Goal: Check status: Check status

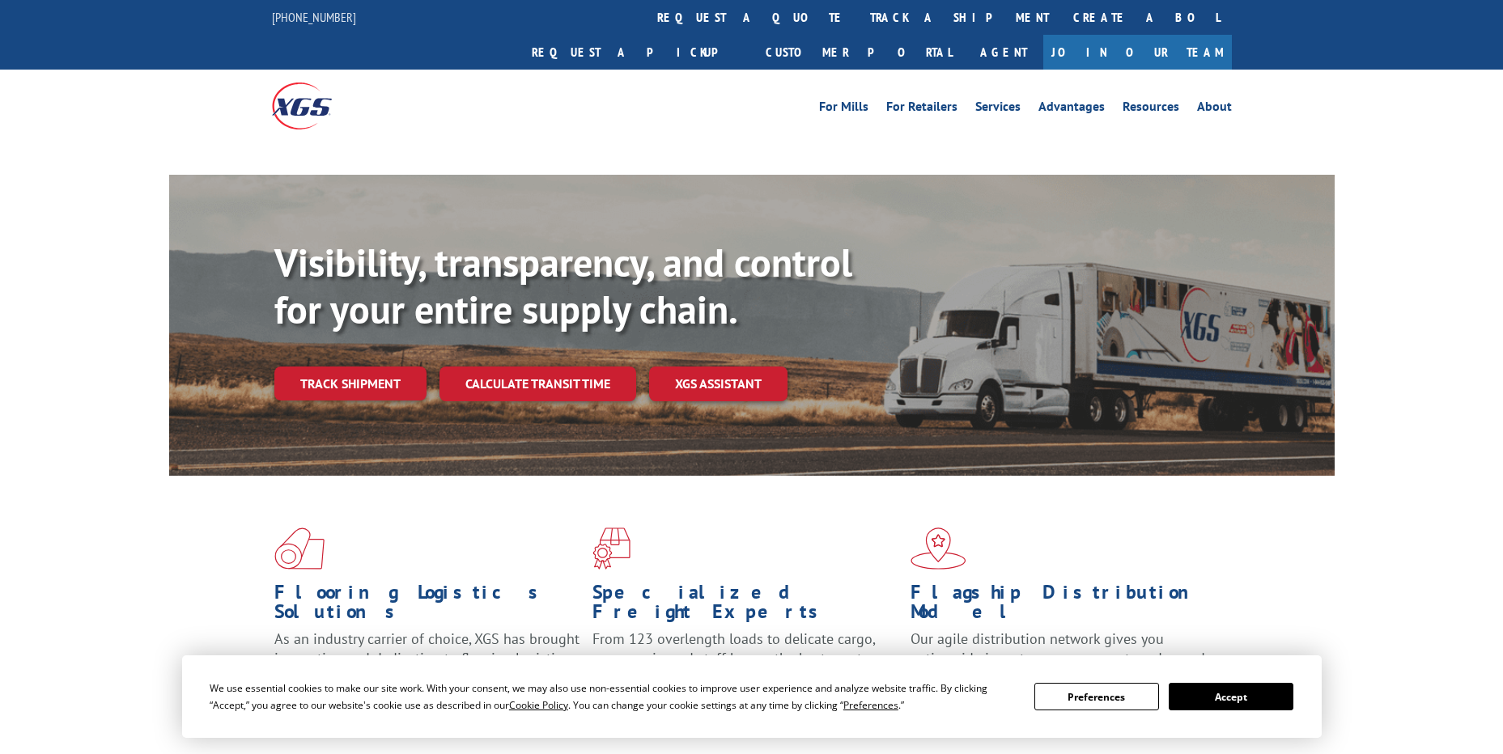
drag, startPoint x: 1219, startPoint y: 708, endPoint x: 1207, endPoint y: 699, distance: 15.1
click at [1220, 708] on button "Accept" at bounding box center [1231, 697] width 125 height 28
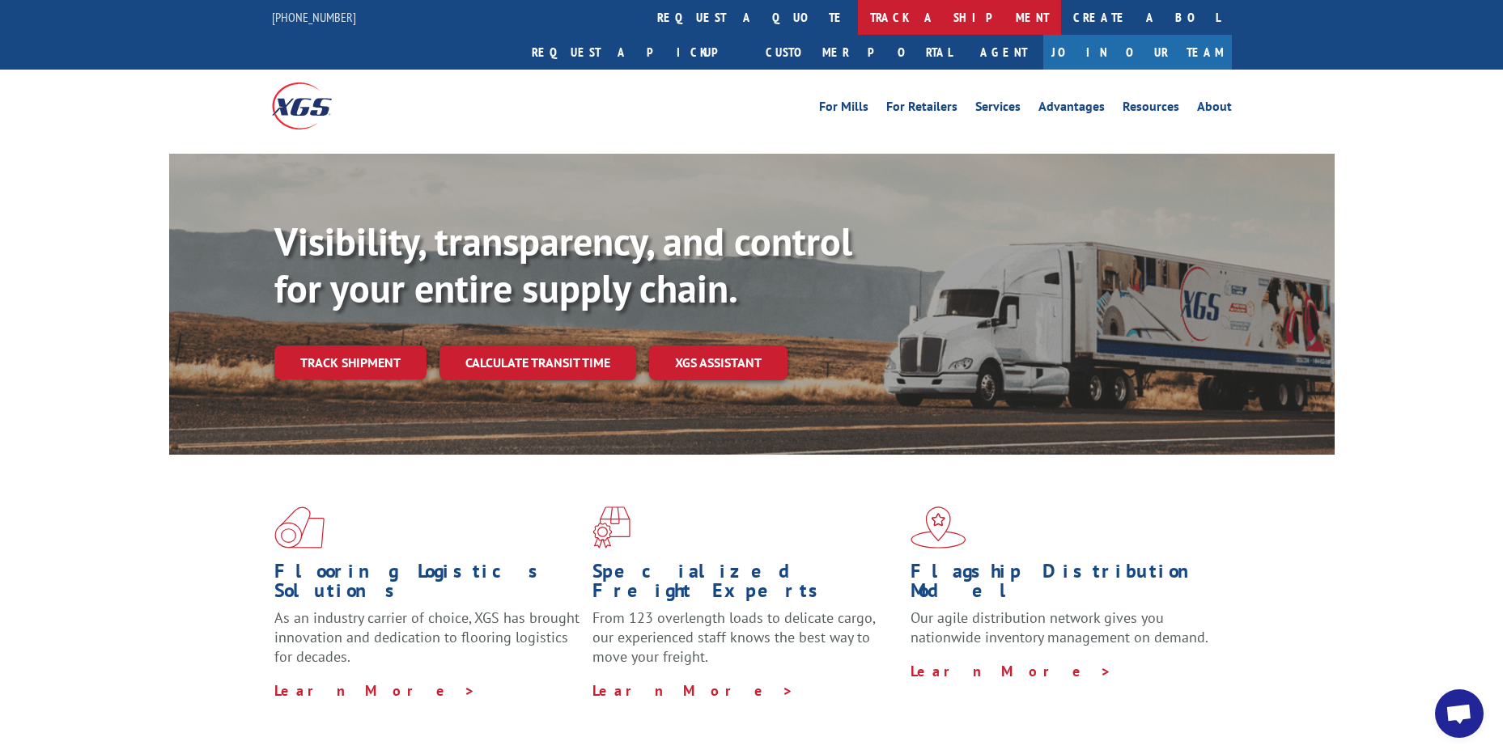
click at [858, 15] on link "track a shipment" at bounding box center [959, 17] width 203 height 35
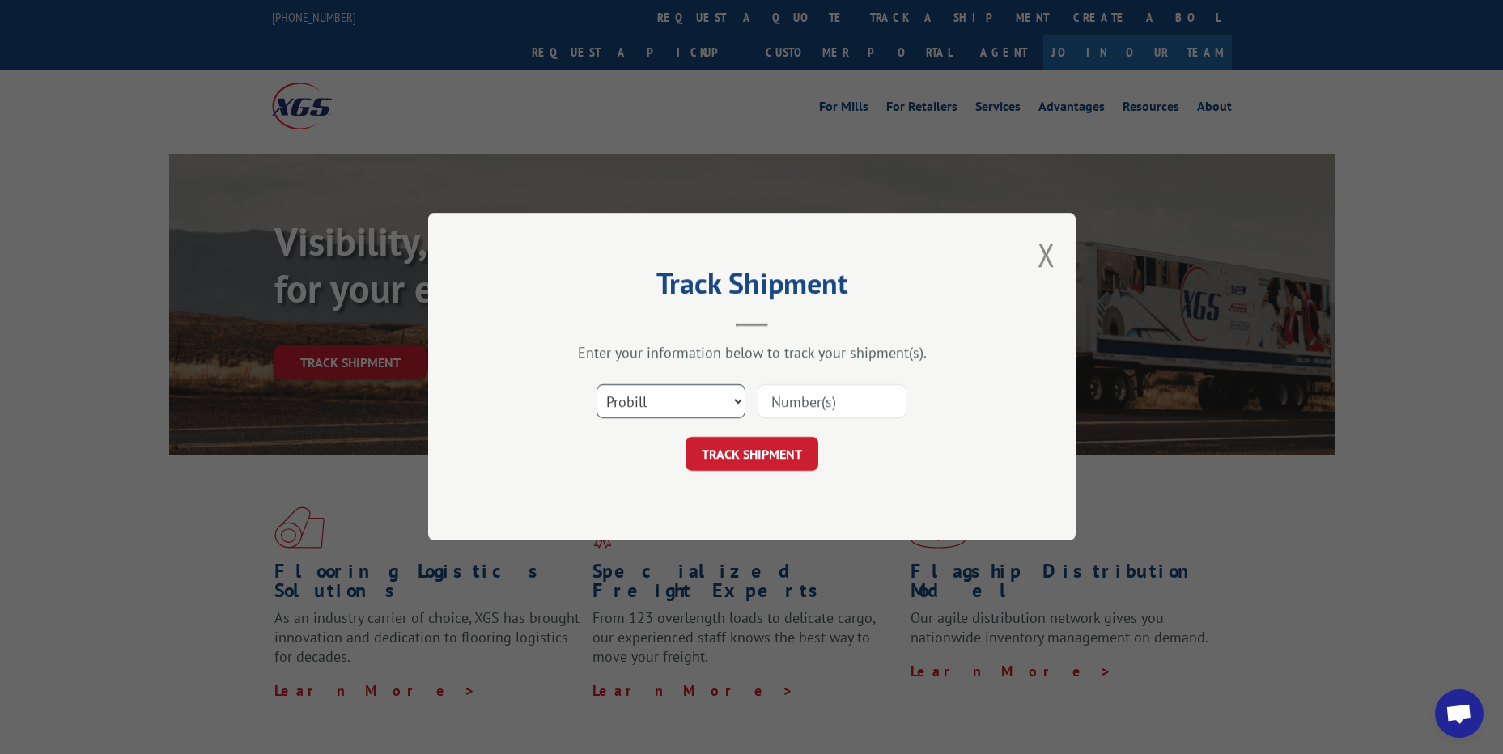
click at [740, 402] on select "Select category... Probill BOL PO" at bounding box center [671, 402] width 149 height 34
click at [733, 402] on select "Select category... Probill BOL PO" at bounding box center [671, 402] width 149 height 34
click at [820, 398] on input at bounding box center [832, 402] width 149 height 34
paste input "STE08731"
type input "STE08731"
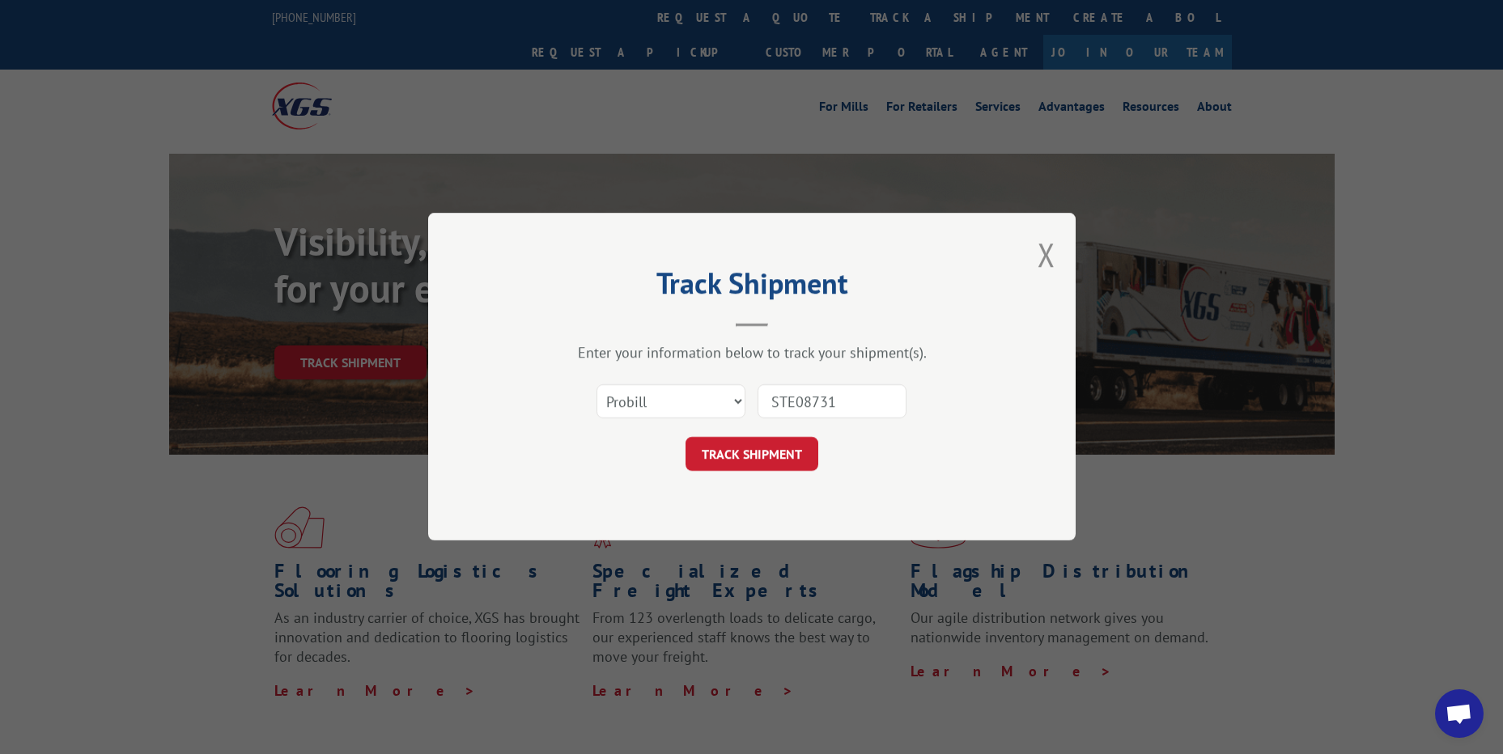
click at [789, 452] on button "TRACK SHIPMENT" at bounding box center [752, 455] width 133 height 34
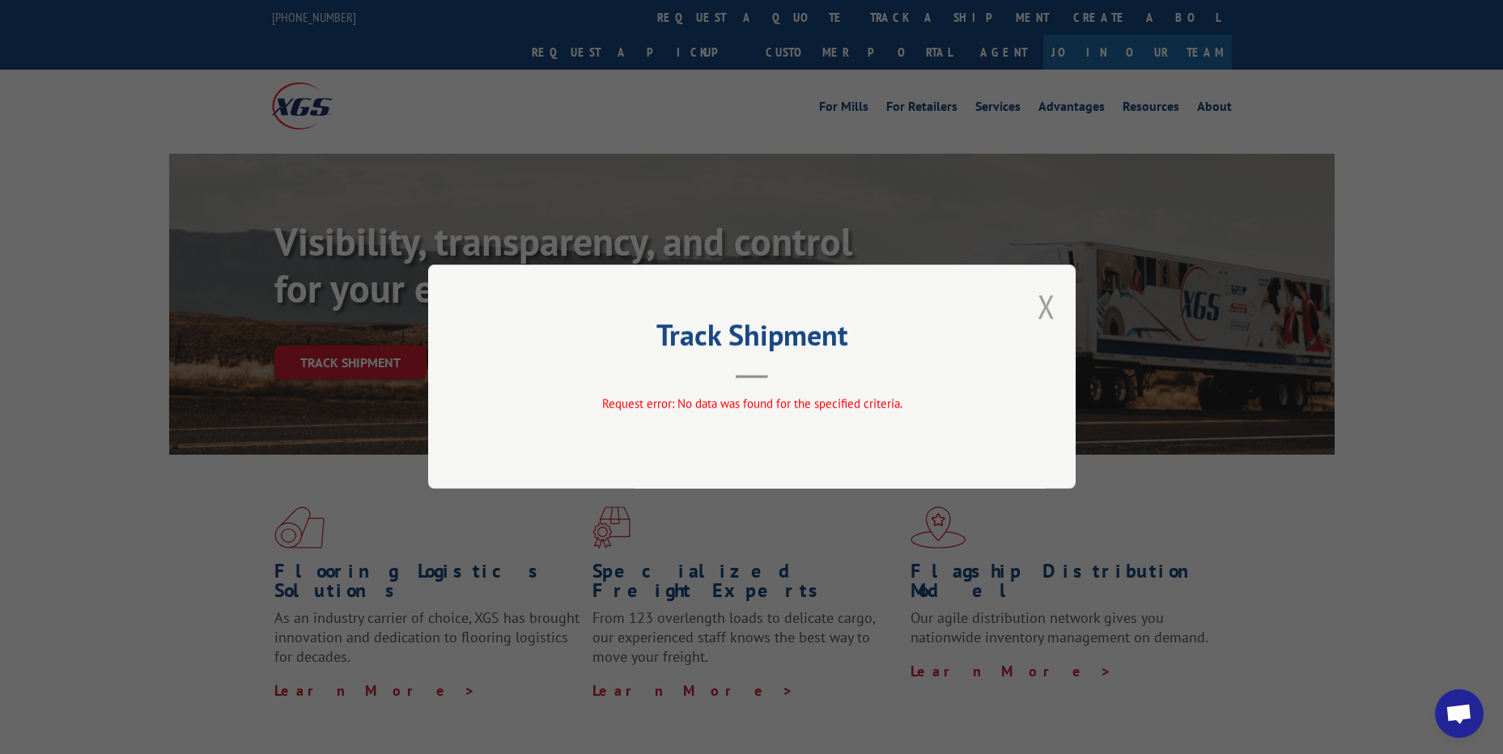
click at [1041, 308] on button "Close modal" at bounding box center [1047, 306] width 18 height 43
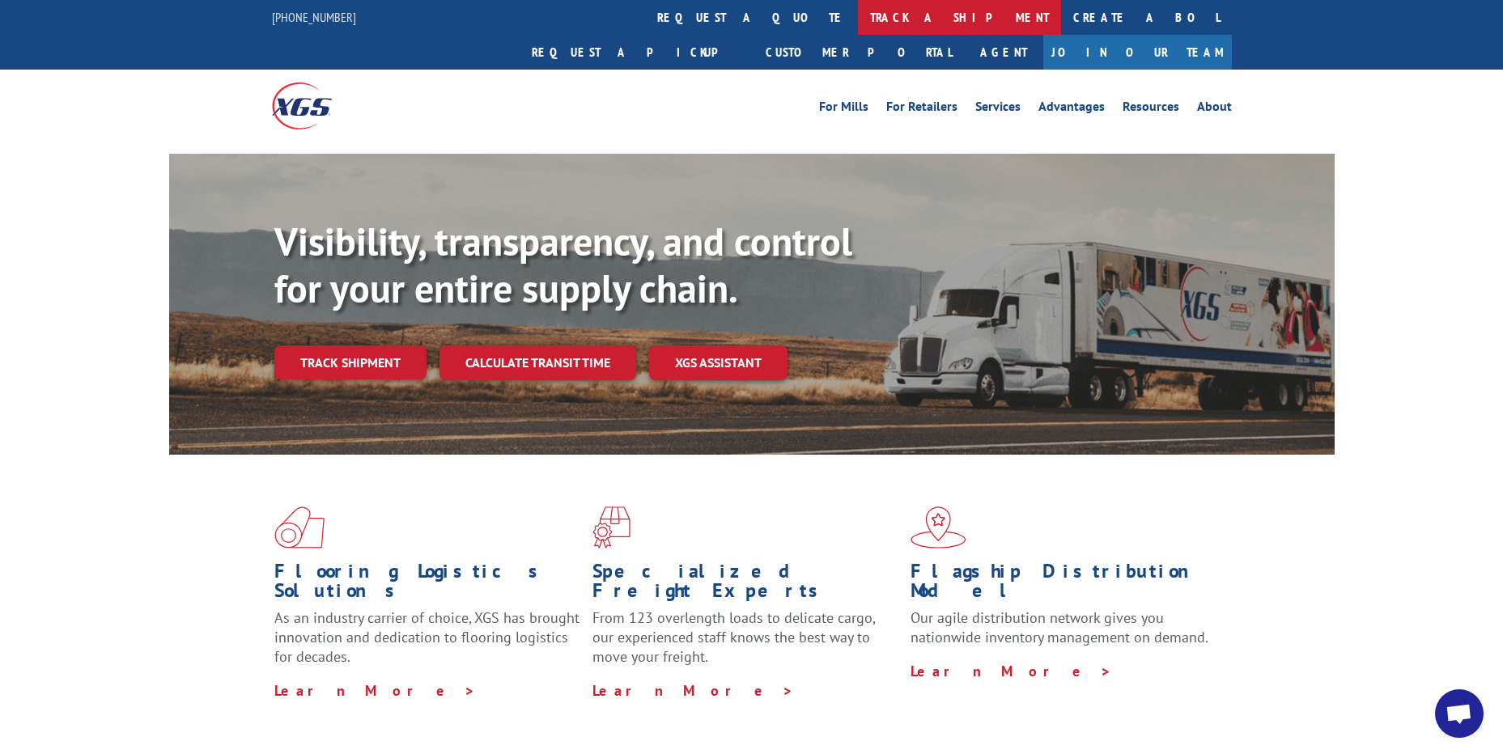
click at [858, 9] on link "track a shipment" at bounding box center [959, 17] width 203 height 35
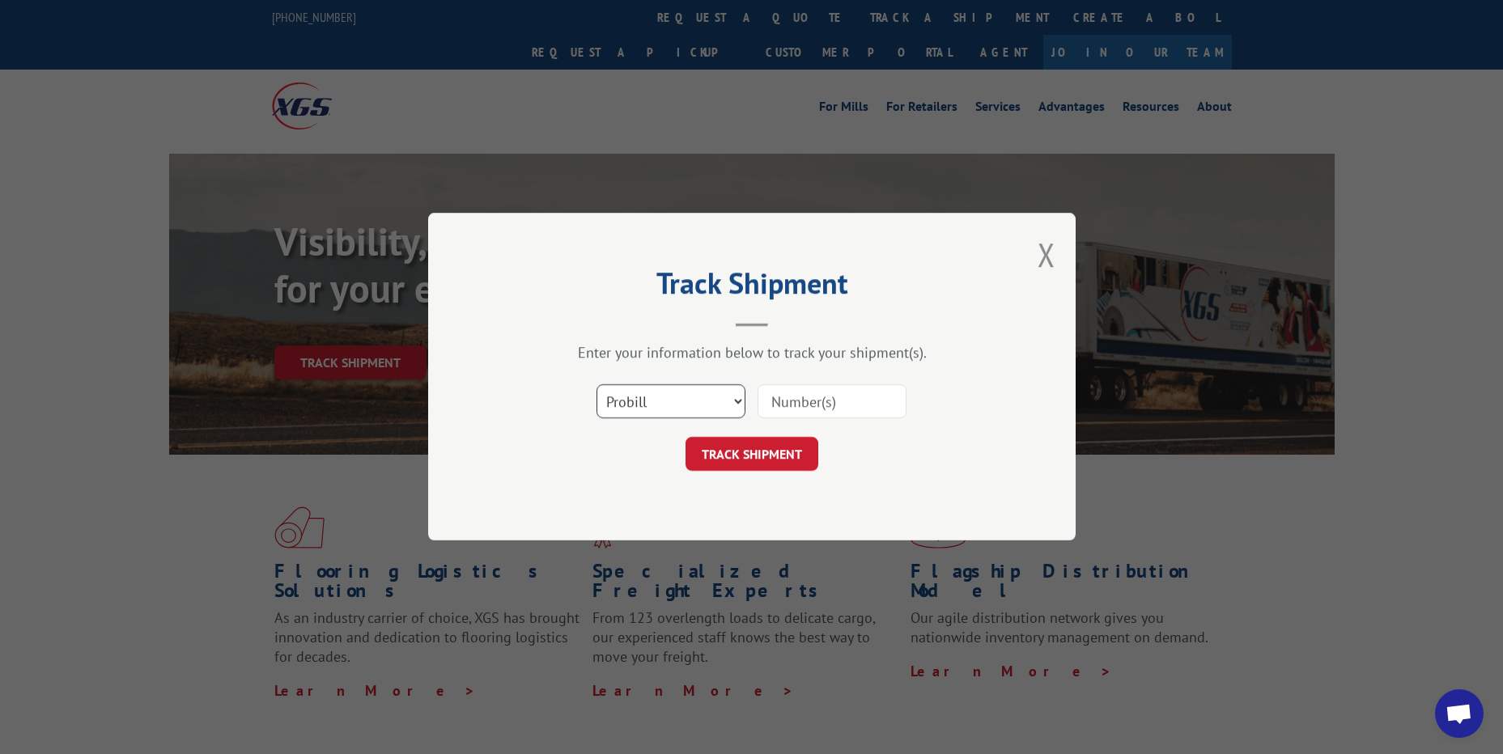
click at [686, 401] on select "Select category... Probill BOL PO" at bounding box center [671, 402] width 149 height 34
select select "bol"
click at [597, 385] on select "Select category... Probill BOL PO" at bounding box center [671, 402] width 149 height 34
click at [839, 397] on input at bounding box center [832, 402] width 149 height 34
paste input "STE08731"
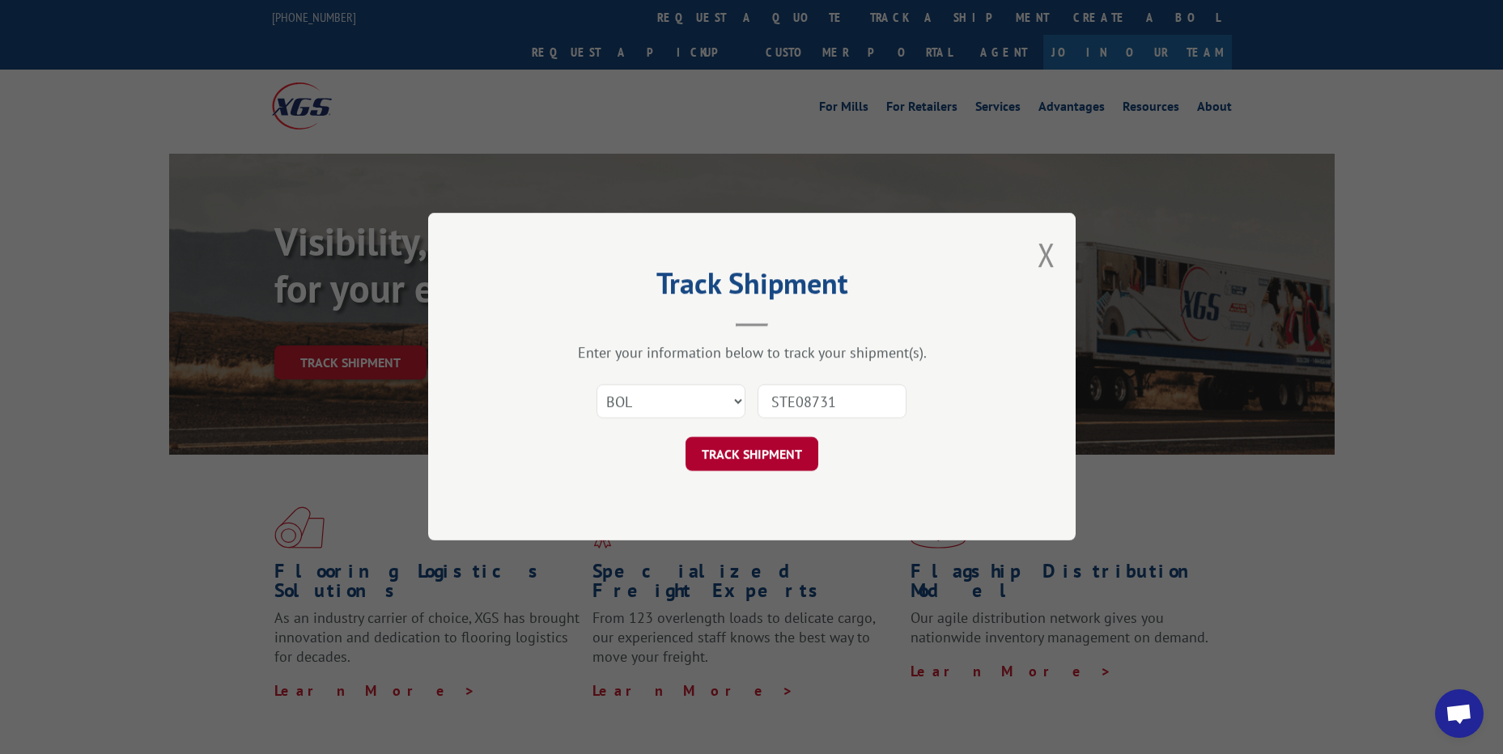
type input "STE08731"
click at [772, 458] on button "TRACK SHIPMENT" at bounding box center [752, 455] width 133 height 34
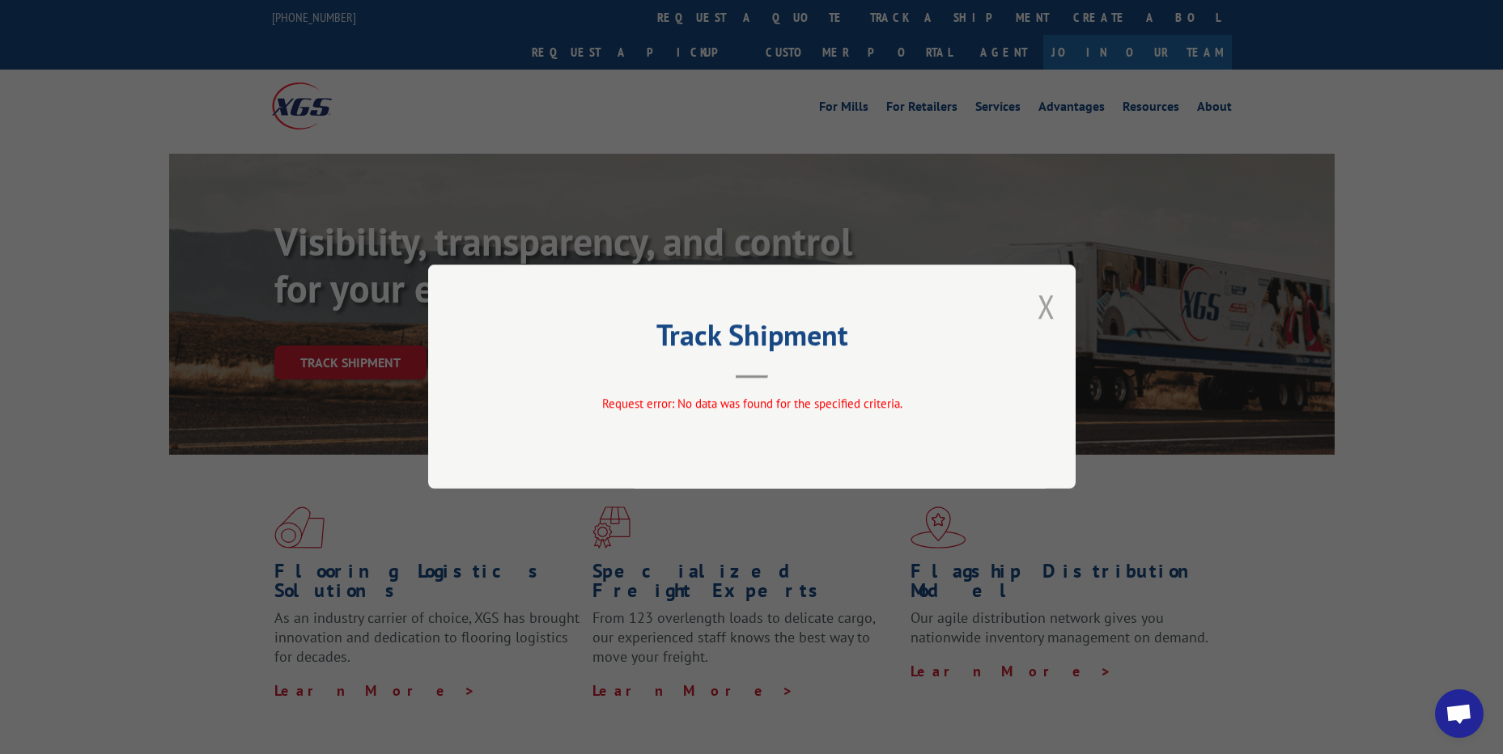
click at [1047, 308] on button "Close modal" at bounding box center [1047, 306] width 18 height 43
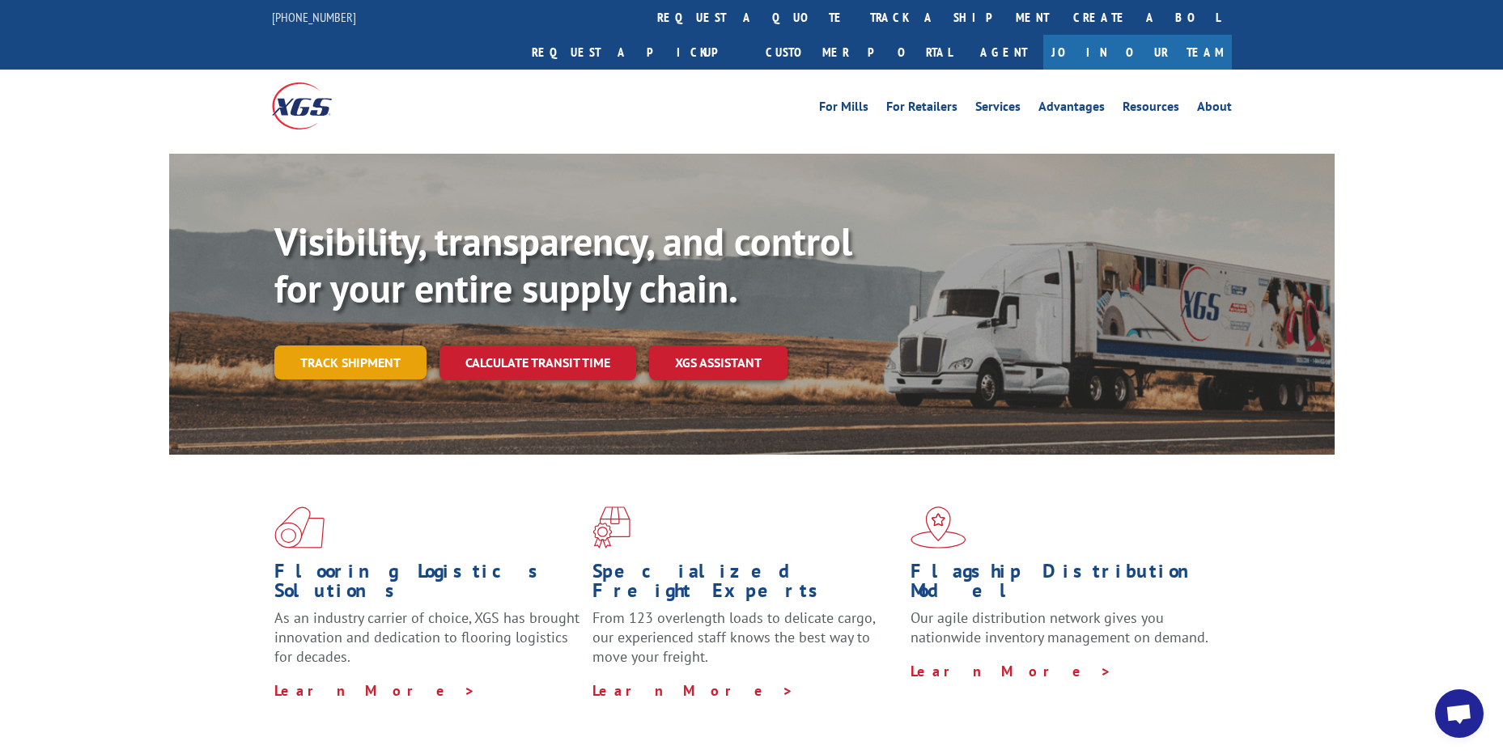
click at [367, 346] on link "Track shipment" at bounding box center [350, 363] width 152 height 34
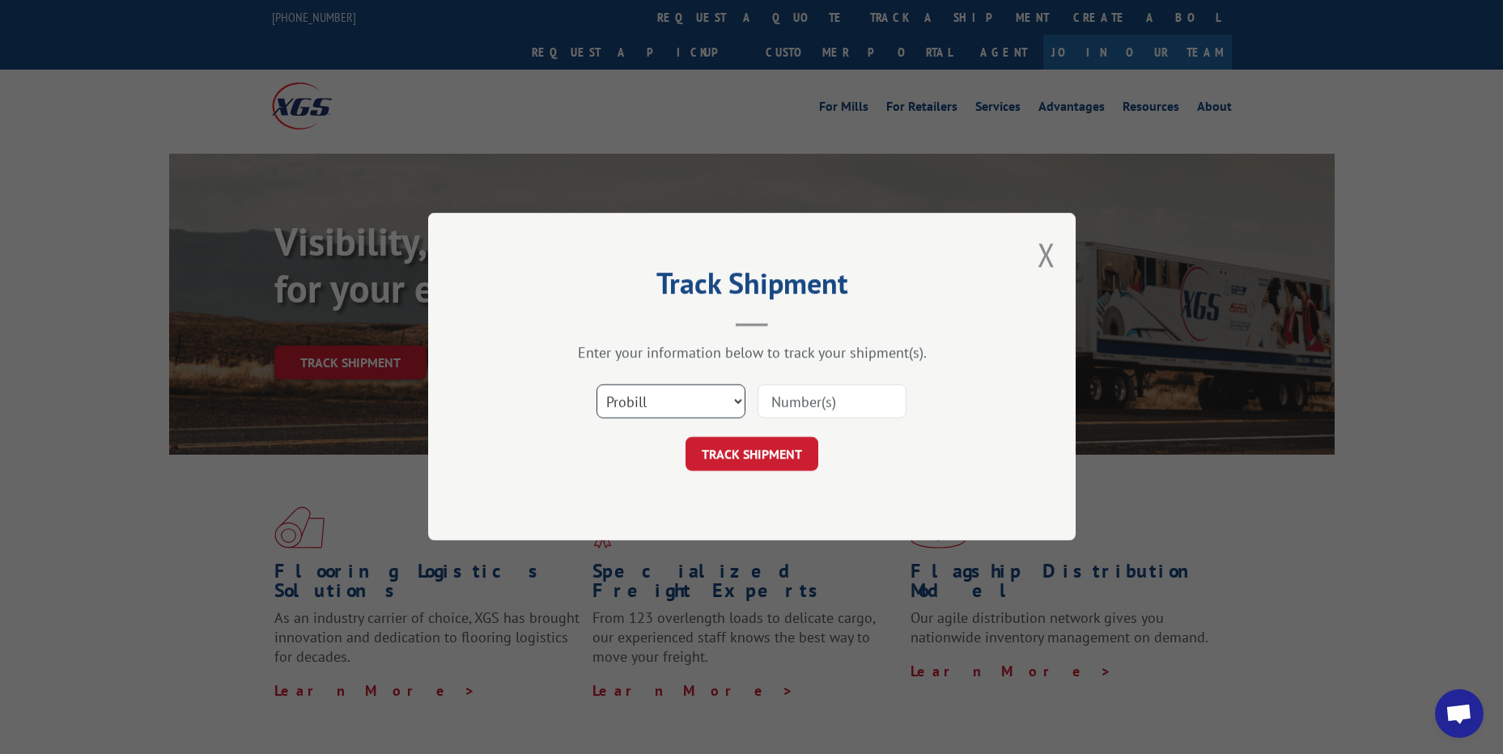
click at [737, 396] on select "Select category... Probill BOL PO" at bounding box center [671, 402] width 149 height 34
select select "po"
click at [597, 385] on select "Select category... Probill BOL PO" at bounding box center [671, 402] width 149 height 34
click at [827, 400] on input at bounding box center [832, 402] width 149 height 34
paste input "STE08731"
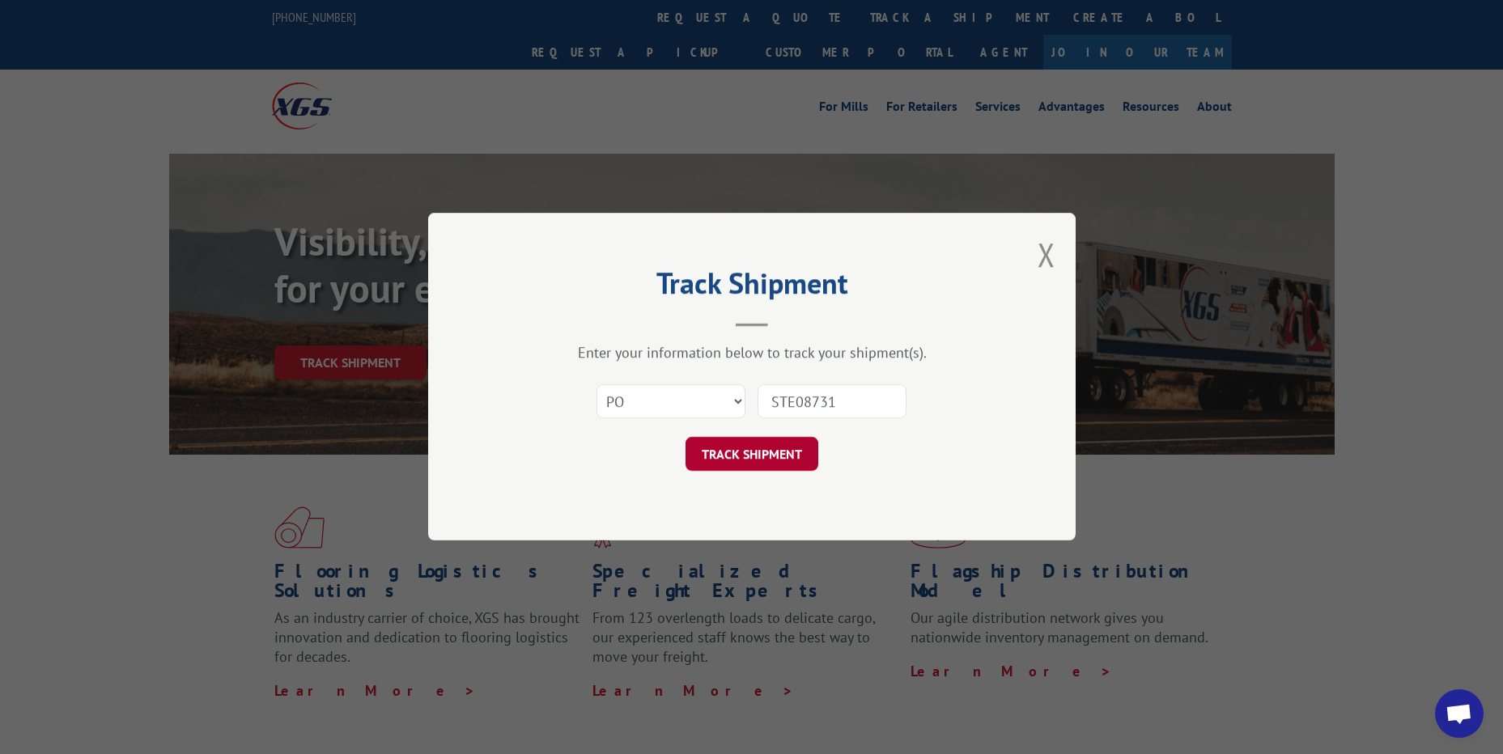
type input "STE08731"
click at [746, 458] on button "TRACK SHIPMENT" at bounding box center [752, 455] width 133 height 34
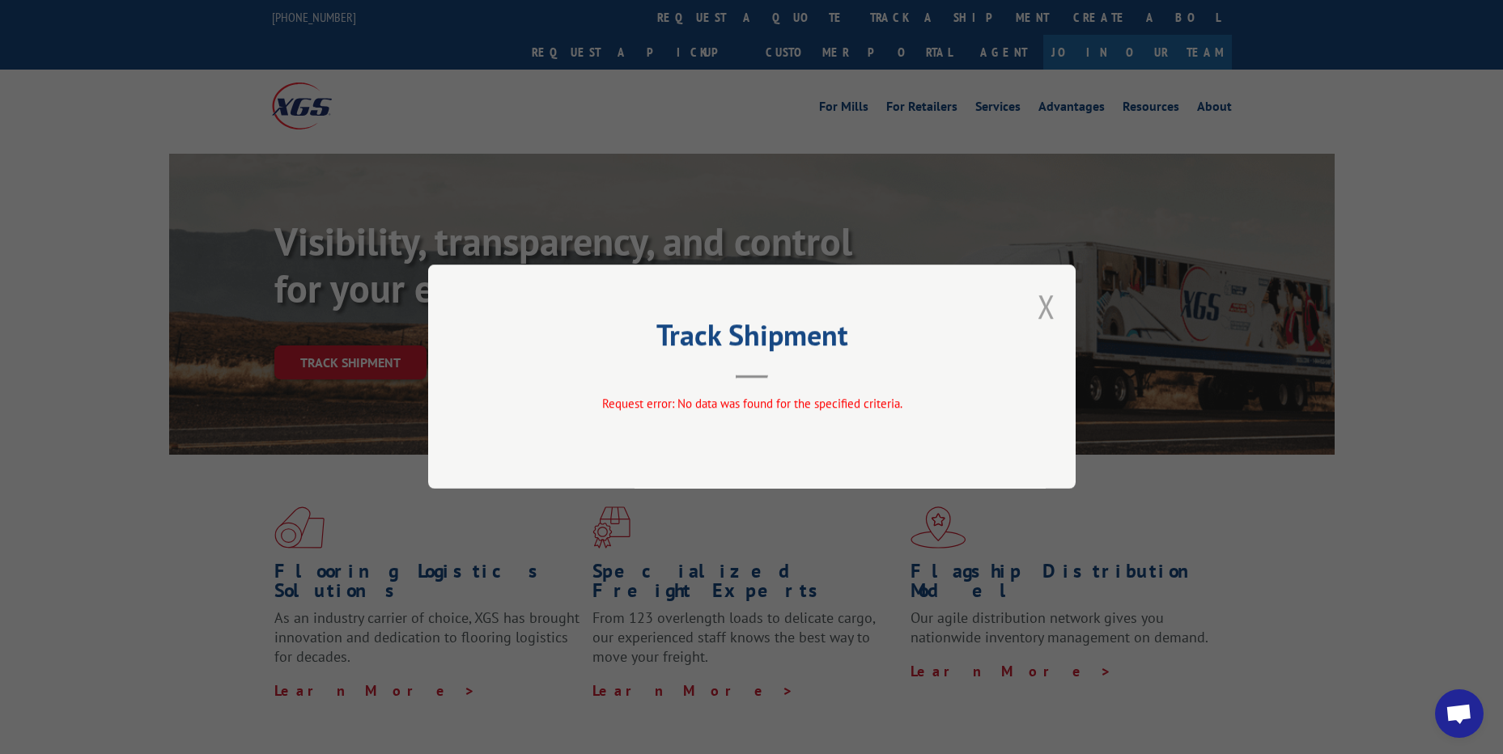
click at [1044, 304] on button "Close modal" at bounding box center [1047, 306] width 18 height 43
